Goal: Information Seeking & Learning: Learn about a topic

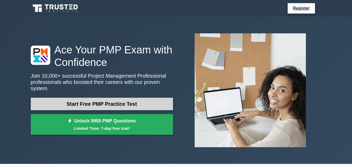
click at [104, 100] on link "Start Free PMP Practice Test" at bounding box center [102, 104] width 142 height 12
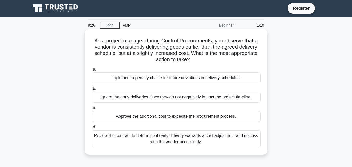
click at [150, 142] on div "Review the contract to determine if early delivery warrants a cost adjustment a…" at bounding box center [176, 138] width 169 height 17
click at [92, 129] on input "d. Review the contract to determine if early delivery warrants a cost adjustmen…" at bounding box center [92, 126] width 0 height 3
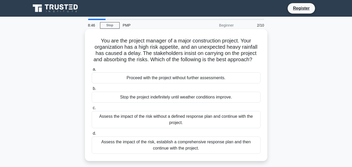
click at [150, 149] on div "Assess the impact of the risk, establish a comprehensive response plan and then…" at bounding box center [176, 144] width 169 height 17
click at [92, 135] on input "d. Assess the impact of the risk, establish a comprehensive response plan and t…" at bounding box center [92, 133] width 0 height 3
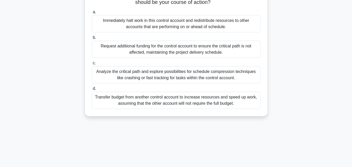
scroll to position [83, 0]
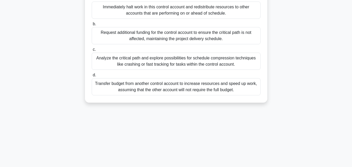
click at [192, 61] on div "Analyze the critical path and explore possibilities for schedule compression te…" at bounding box center [176, 61] width 169 height 17
click at [92, 51] on input "c. Analyze the critical path and explore possibilities for schedule compression…" at bounding box center [92, 49] width 0 height 3
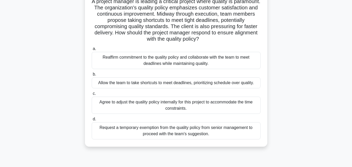
scroll to position [42, 0]
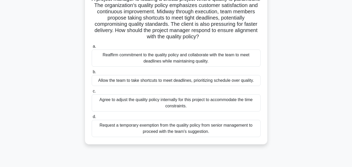
click at [168, 58] on div "Reaffirm commitment to the quality policy and collaborate with the team to meet…" at bounding box center [176, 57] width 169 height 17
click at [92, 48] on input "a. Reaffirm commitment to the quality policy and collaborate with the team to m…" at bounding box center [92, 46] width 0 height 3
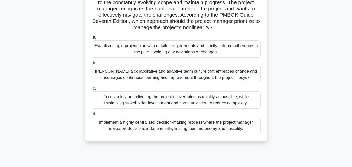
scroll to position [62, 0]
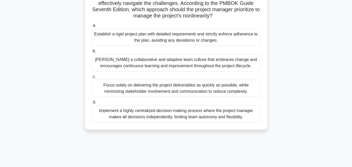
click at [168, 65] on div "Foster a collaborative and adaptive team culture that embraces change and encou…" at bounding box center [176, 62] width 169 height 17
click at [92, 53] on input "b. Foster a collaborative and adaptive team culture that embraces change and en…" at bounding box center [92, 50] width 0 height 3
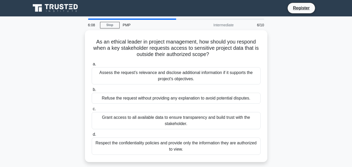
scroll to position [0, 0]
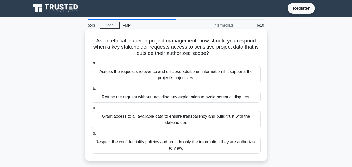
click at [168, 149] on div "Respect the confidentiality policies and provide only the information they are …" at bounding box center [176, 144] width 169 height 17
click at [92, 135] on input "d. Respect the confidentiality policies and provide only the information they a…" at bounding box center [92, 133] width 0 height 3
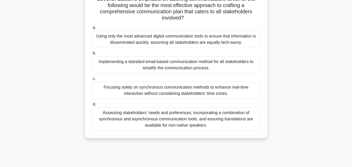
scroll to position [94, 0]
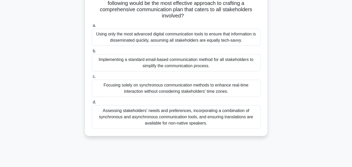
click at [148, 123] on div "Assessing stakeholders' needs and preferences, incorporating a combination of s…" at bounding box center [176, 116] width 169 height 23
click at [92, 104] on input "d. Assessing stakeholders' needs and preferences, incorporating a combination o…" at bounding box center [92, 101] width 0 height 3
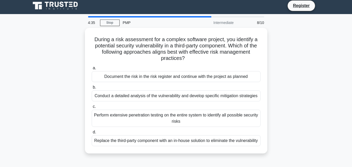
scroll to position [0, 0]
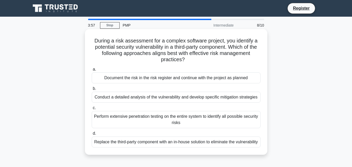
click at [221, 97] on div "Conduct a detailed analysis of the vulnerability and develop specific mitigatio…" at bounding box center [176, 97] width 169 height 11
click at [92, 90] on input "b. Conduct a detailed analysis of the vulnerability and develop specific mitiga…" at bounding box center [92, 88] width 0 height 3
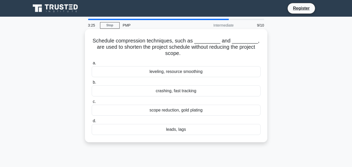
click at [191, 93] on div "crashing, fast tracking" at bounding box center [176, 90] width 169 height 11
click at [92, 84] on input "b. crashing, fast tracking" at bounding box center [92, 82] width 0 height 3
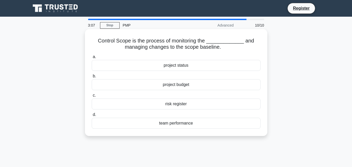
click at [177, 69] on div "project status" at bounding box center [176, 65] width 169 height 11
click at [92, 59] on input "a. project status" at bounding box center [92, 56] width 0 height 3
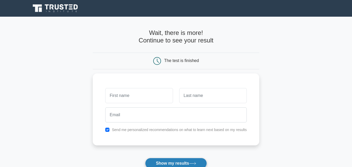
click at [188, 161] on button "Show my results" at bounding box center [175, 163] width 61 height 11
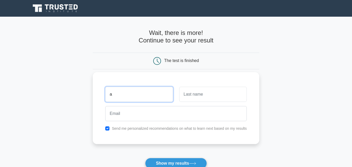
type input "Amarachi"
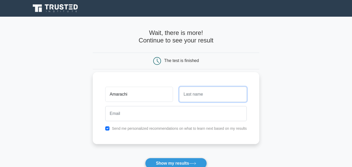
click at [198, 91] on input "text" at bounding box center [212, 94] width 67 height 15
type input "Nweze"
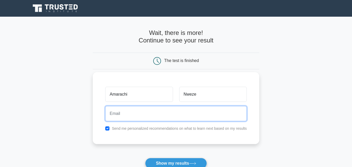
click at [190, 112] on input "email" at bounding box center [175, 113] width 141 height 15
type input "clairegalaxy2000@yahoo.com"
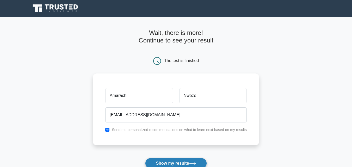
click at [170, 165] on button "Show my results" at bounding box center [175, 163] width 61 height 11
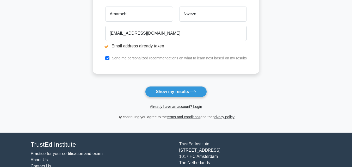
scroll to position [118, 0]
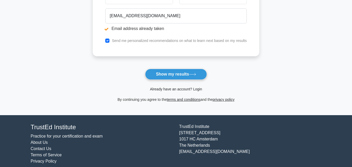
click at [167, 89] on link "Already have an account? Login" at bounding box center [176, 89] width 52 height 4
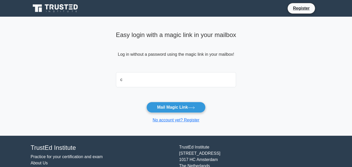
type input "[EMAIL_ADDRESS][DOMAIN_NAME]"
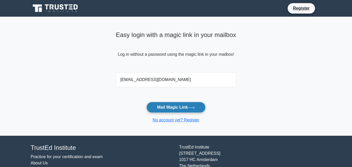
click at [169, 108] on button "Mail Magic Link" at bounding box center [175, 107] width 59 height 11
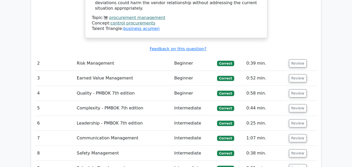
scroll to position [708, 0]
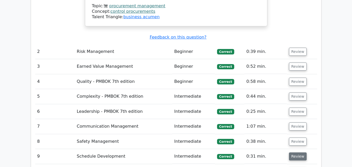
click at [297, 152] on button "Review" at bounding box center [298, 156] width 18 height 8
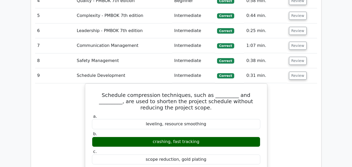
scroll to position [791, 0]
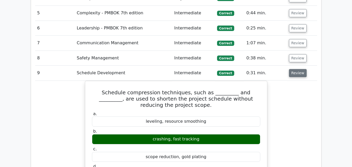
click at [291, 69] on button "Review" at bounding box center [298, 73] width 18 height 8
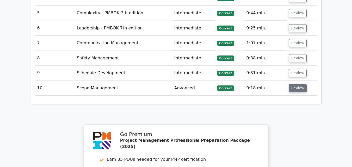
click at [297, 84] on button "Review" at bounding box center [298, 88] width 18 height 8
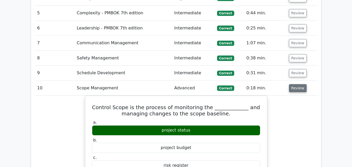
click at [301, 84] on button "Review" at bounding box center [298, 88] width 18 height 8
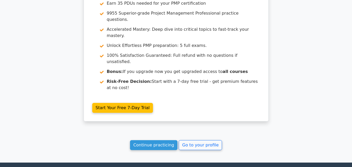
scroll to position [947, 0]
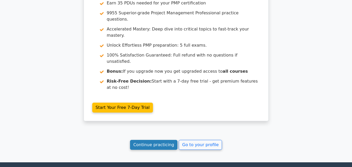
click at [150, 140] on link "Continue practicing" at bounding box center [154, 145] width 48 height 10
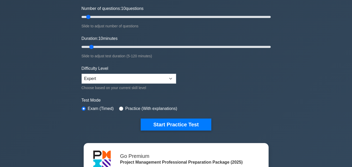
scroll to position [80, 0]
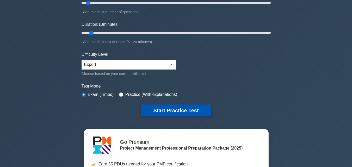
click at [193, 109] on button "Start Practice Test" at bounding box center [176, 110] width 70 height 12
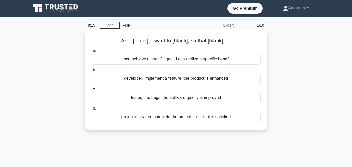
click at [170, 78] on div "developer, implement a feature, the product is enhanced" at bounding box center [176, 78] width 169 height 11
click at [92, 72] on input "b. developer, implement a feature, the product is enhanced" at bounding box center [92, 69] width 0 height 3
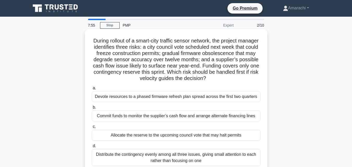
click at [150, 142] on div "a. Devote resources to a phased firmware refresh plan spread across the first t…" at bounding box center [176, 125] width 175 height 83
click at [150, 137] on div "Allocate the reserve to the upcoming council vote that may halt permits" at bounding box center [176, 135] width 169 height 11
click at [92, 128] on input "c. Allocate the reserve to the upcoming council vote that may halt permits" at bounding box center [92, 126] width 0 height 3
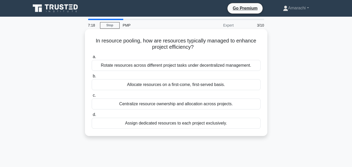
click at [166, 125] on div "Assign dedicated resources to each project exclusively." at bounding box center [176, 123] width 169 height 11
click at [92, 116] on input "d. Assign dedicated resources to each project exclusively." at bounding box center [92, 114] width 0 height 3
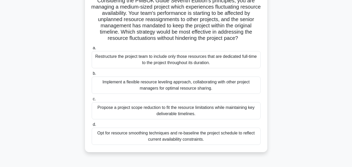
scroll to position [42, 0]
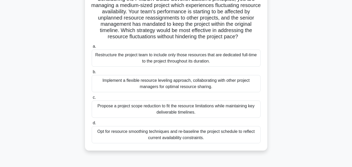
click at [198, 88] on div "Implement a flexible resource leveling approach, collaborating with other proje…" at bounding box center [176, 83] width 169 height 17
click at [92, 74] on input "b. Implement a flexible resource leveling approach, collaborating with other pr…" at bounding box center [92, 71] width 0 height 3
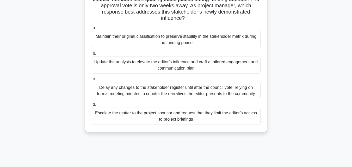
scroll to position [62, 0]
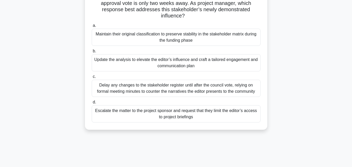
click at [169, 61] on div "Update the analysis to elevate the editor’s influence and craft a tailored enga…" at bounding box center [176, 62] width 169 height 17
click at [92, 53] on input "b. Update the analysis to elevate the editor’s influence and craft a tailored e…" at bounding box center [92, 50] width 0 height 3
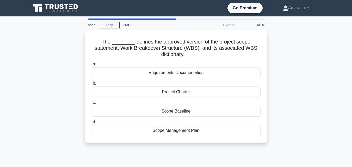
scroll to position [0, 0]
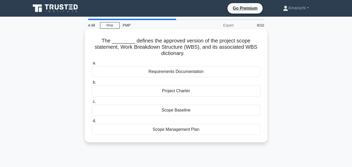
click at [182, 90] on div "Project Charter" at bounding box center [176, 90] width 169 height 11
click at [92, 84] on input "b. Project Charter" at bounding box center [92, 82] width 0 height 3
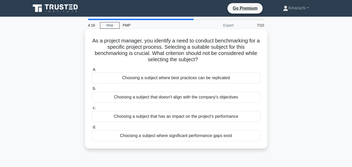
click at [179, 99] on div "Choosing a subject that doesn't align with the company's objectives" at bounding box center [176, 97] width 169 height 11
click at [92, 90] on input "b. Choosing a subject that doesn't align with the company's objectives" at bounding box center [92, 88] width 0 height 3
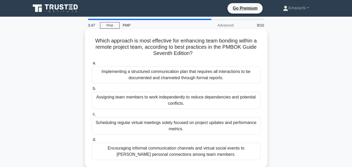
click at [165, 153] on div "Encouraging informal communication channels and virtual social events to [PERSO…" at bounding box center [176, 151] width 169 height 17
click at [92, 141] on input "d. Encouraging informal communication channels and virtual social events to fos…" at bounding box center [92, 139] width 0 height 3
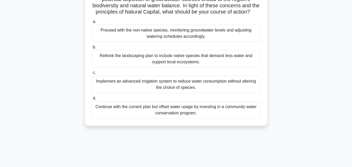
scroll to position [62, 0]
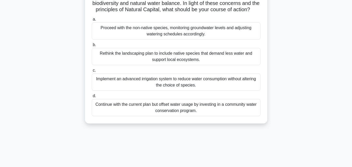
click at [181, 86] on div "Implement an advanced irrigation system to reduce water consumption without alt…" at bounding box center [176, 81] width 169 height 17
click at [92, 72] on input "c. Implement an advanced irrigation system to reduce water consumption without …" at bounding box center [92, 70] width 0 height 3
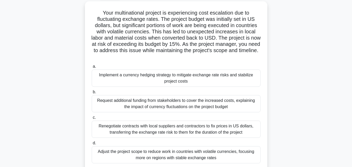
scroll to position [31, 0]
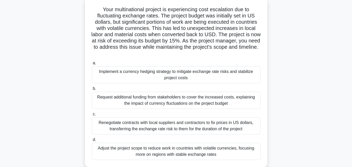
click at [220, 74] on div "Implement a currency hedging strategy to mitigate exchange rate risks and stabi…" at bounding box center [176, 74] width 169 height 17
click at [92, 65] on input "a. Implement a currency hedging strategy to mitigate exchange rate risks and st…" at bounding box center [92, 62] width 0 height 3
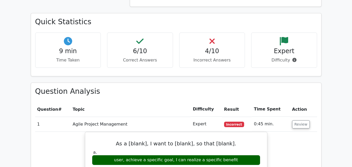
scroll to position [399, 0]
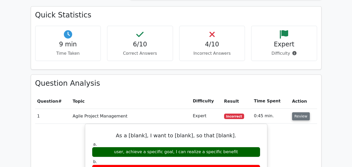
click at [297, 112] on button "Review" at bounding box center [301, 116] width 18 height 8
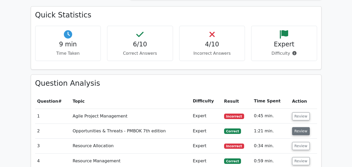
click at [298, 127] on button "Review" at bounding box center [301, 131] width 18 height 8
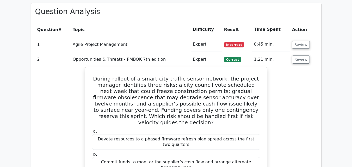
scroll to position [489, 0]
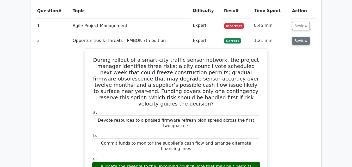
click at [304, 37] on button "Review" at bounding box center [301, 41] width 18 height 8
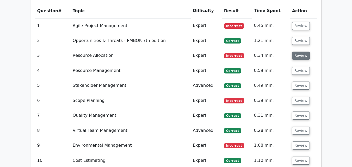
click at [304, 52] on button "Review" at bounding box center [301, 56] width 18 height 8
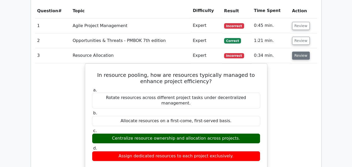
click at [302, 52] on button "Review" at bounding box center [301, 56] width 18 height 8
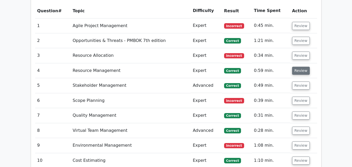
click at [305, 67] on button "Review" at bounding box center [301, 71] width 18 height 8
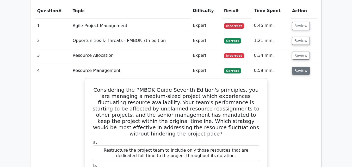
click at [305, 67] on button "Review" at bounding box center [301, 71] width 18 height 8
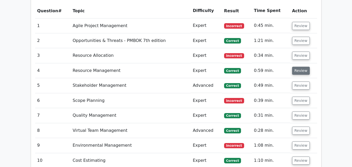
click at [305, 67] on button "Review" at bounding box center [301, 71] width 18 height 8
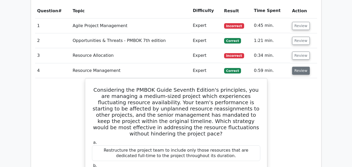
click at [305, 67] on button "Review" at bounding box center [301, 71] width 18 height 8
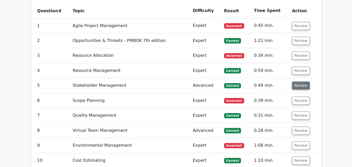
click at [303, 81] on button "Review" at bounding box center [301, 85] width 18 height 8
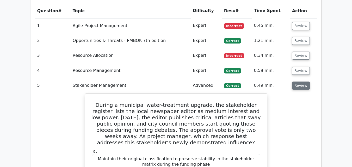
click at [303, 81] on button "Review" at bounding box center [301, 85] width 18 height 8
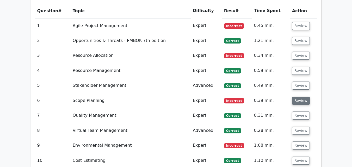
click at [298, 97] on button "Review" at bounding box center [301, 101] width 18 height 8
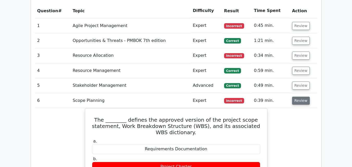
click at [298, 97] on button "Review" at bounding box center [301, 101] width 18 height 8
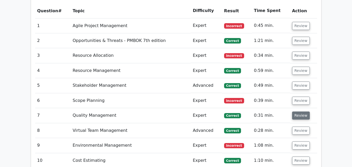
click at [302, 111] on button "Review" at bounding box center [301, 115] width 18 height 8
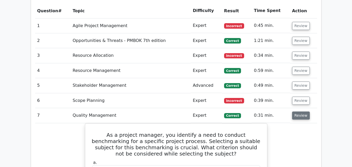
click at [302, 111] on button "Review" at bounding box center [301, 115] width 18 height 8
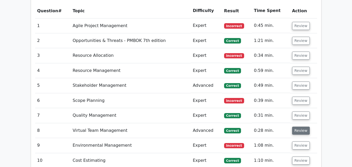
click at [302, 127] on button "Review" at bounding box center [301, 131] width 18 height 8
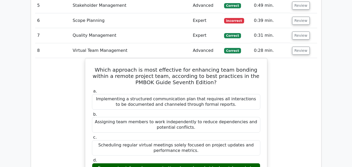
scroll to position [573, 0]
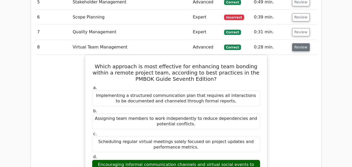
click at [299, 43] on button "Review" at bounding box center [301, 47] width 18 height 8
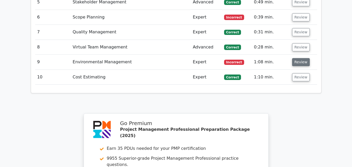
click at [301, 58] on button "Review" at bounding box center [301, 62] width 18 height 8
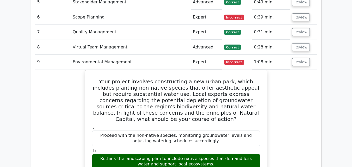
click at [298, 55] on td "Review" at bounding box center [303, 62] width 27 height 15
click at [298, 58] on button "Review" at bounding box center [301, 62] width 18 height 8
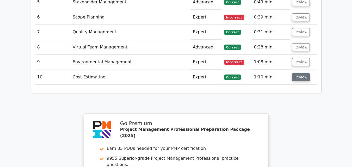
click at [298, 73] on button "Review" at bounding box center [301, 77] width 18 height 8
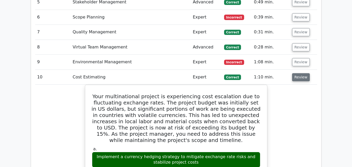
click at [298, 73] on button "Review" at bounding box center [301, 77] width 18 height 8
